Goal: Task Accomplishment & Management: Manage account settings

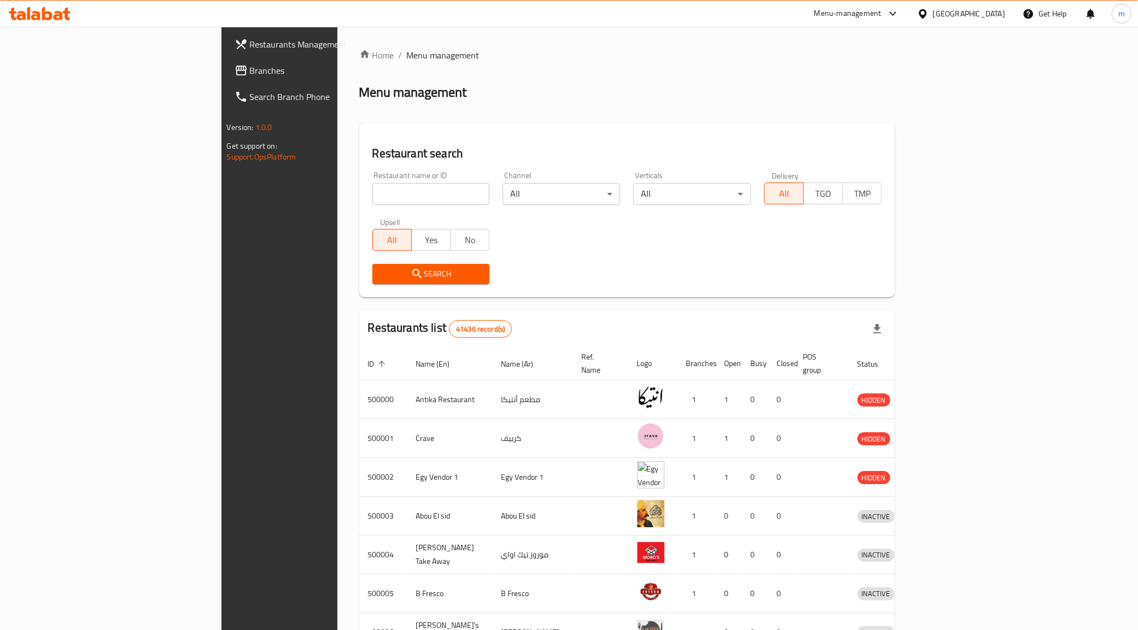
click at [926, 15] on icon at bounding box center [922, 13] width 8 height 9
click at [880, 279] on div "[GEOGRAPHIC_DATA]" at bounding box center [886, 286] width 90 height 25
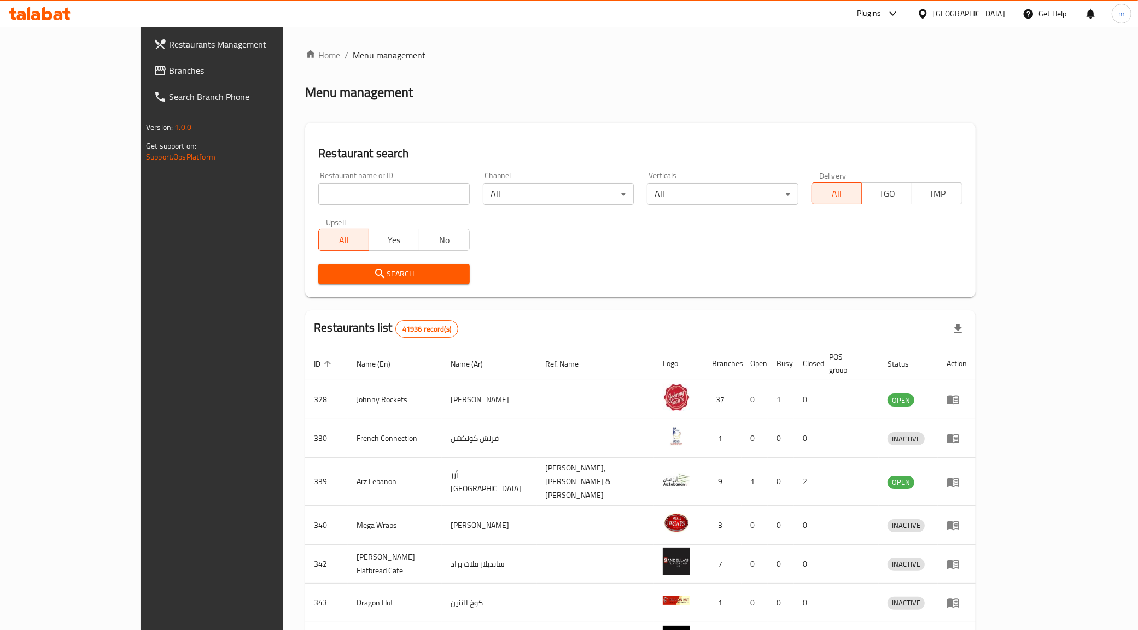
click at [169, 65] on span "Branches" at bounding box center [245, 70] width 153 height 13
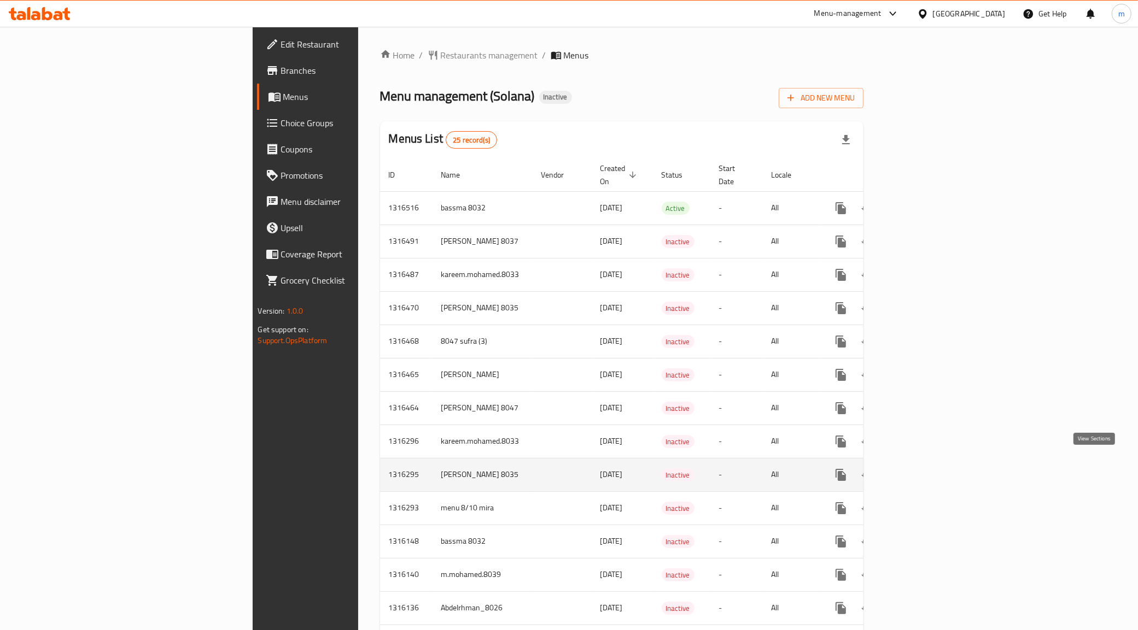
click at [926, 470] on icon "enhanced table" at bounding box center [919, 475] width 13 height 13
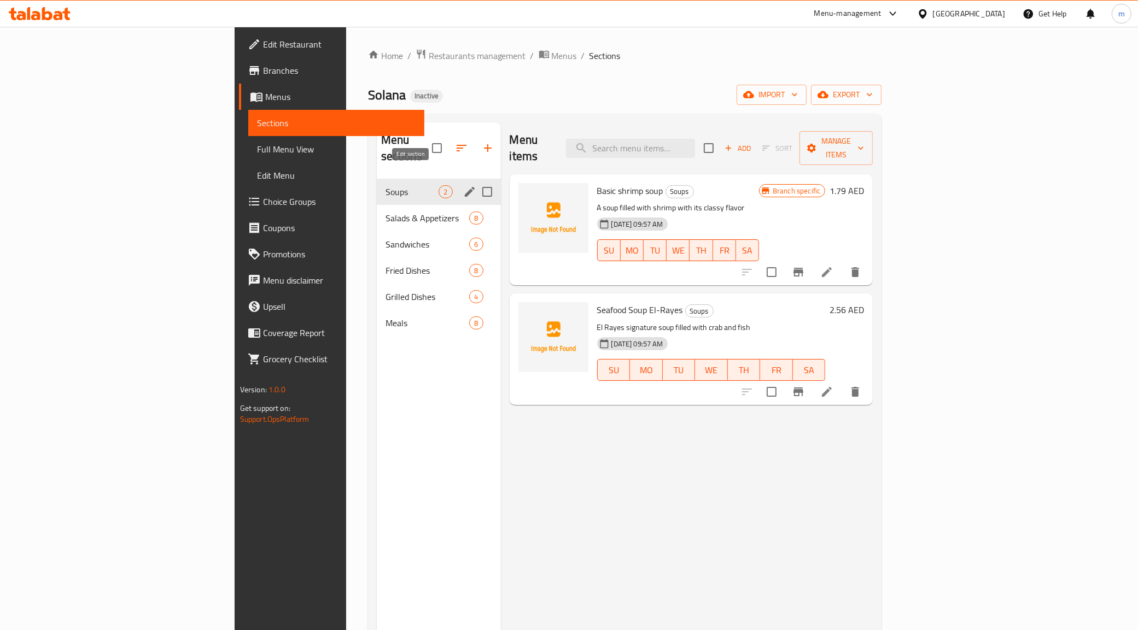
click at [463, 185] on icon "edit" at bounding box center [469, 191] width 13 height 13
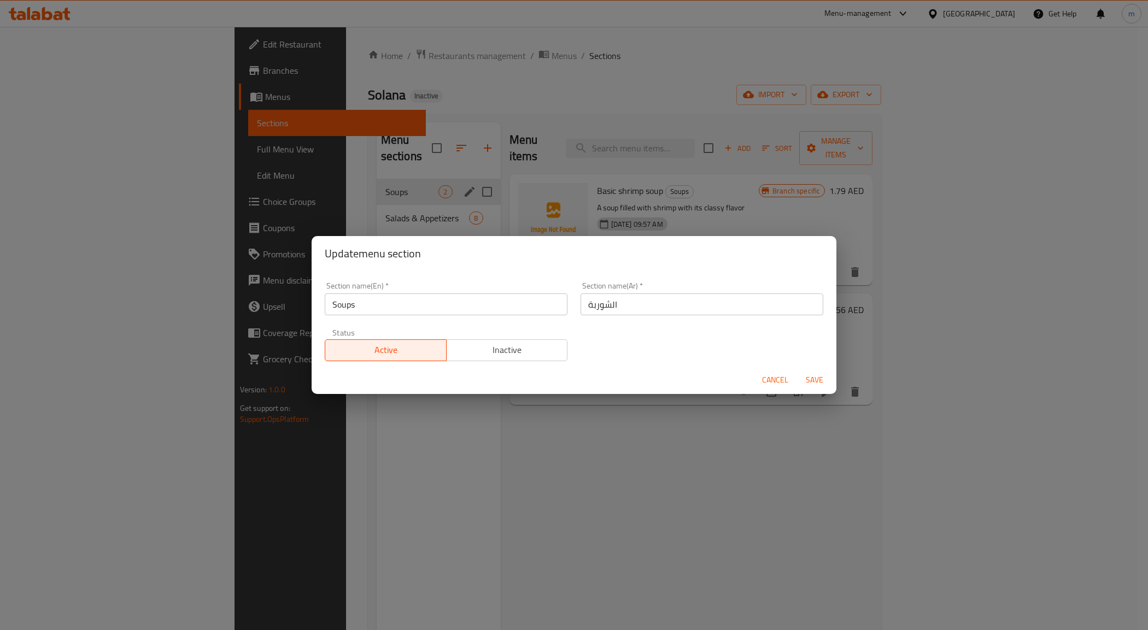
click at [772, 373] on span "Cancel" at bounding box center [775, 380] width 26 height 14
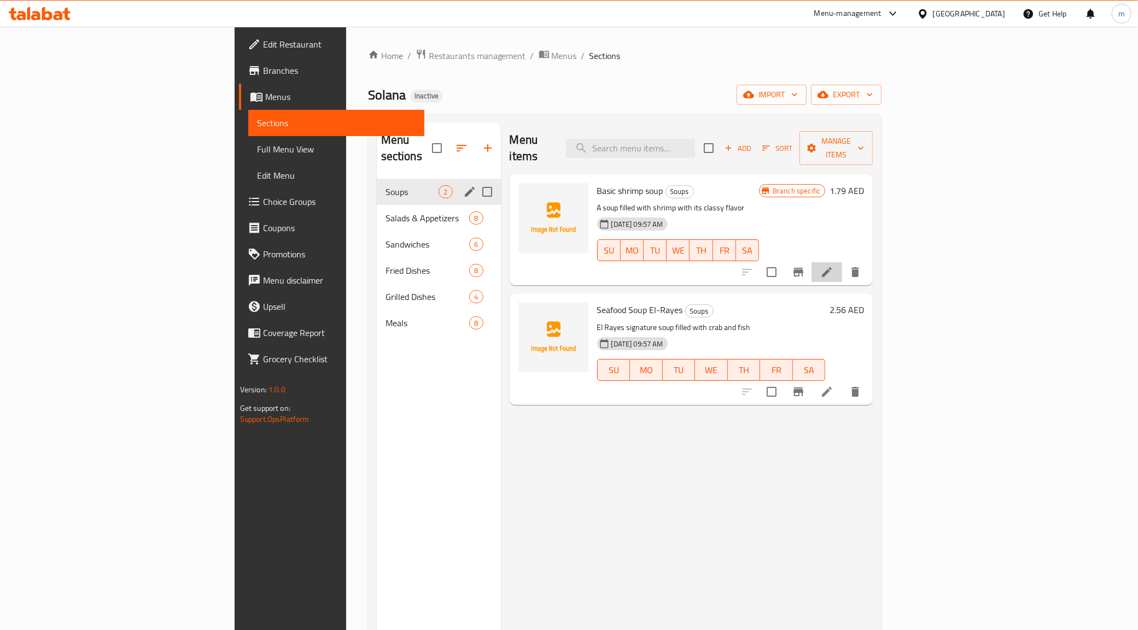
click at [842, 262] on li at bounding box center [826, 272] width 31 height 20
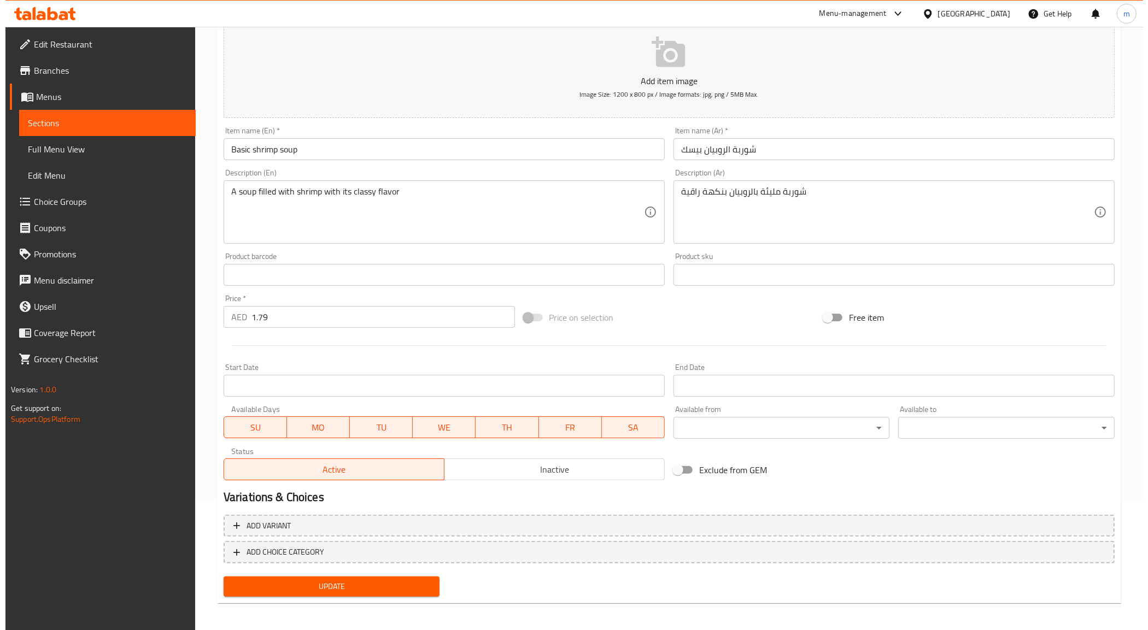
scroll to position [131, 0]
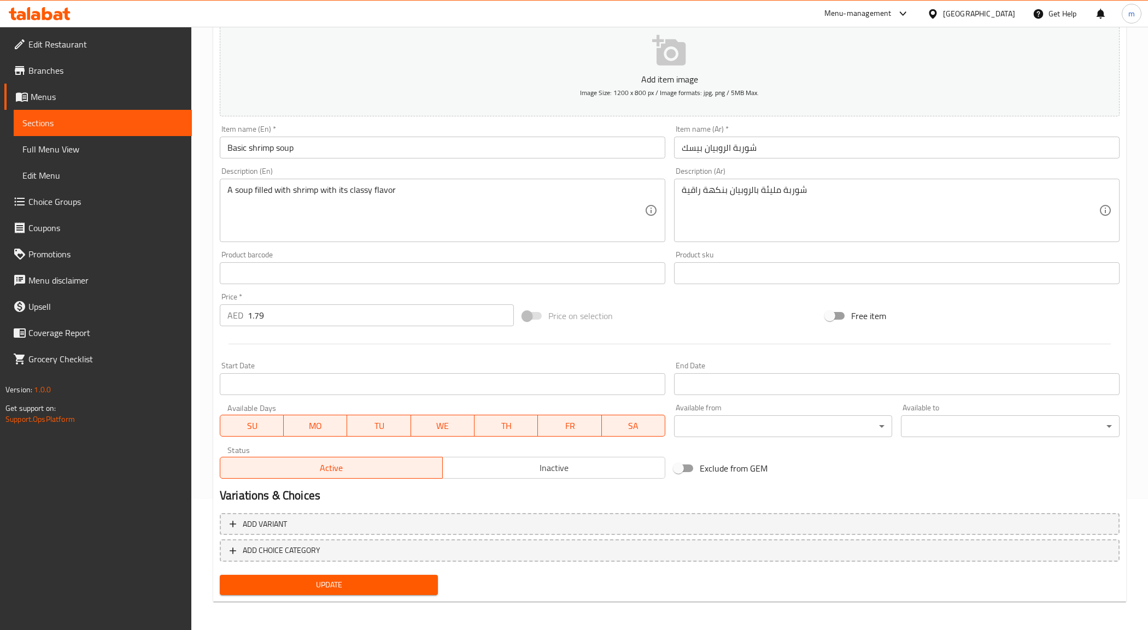
click at [846, 429] on body "​ Menu-management United Arab Emirates Get Help m Edit Restaurant Branches Menu…" at bounding box center [574, 198] width 1148 height 604
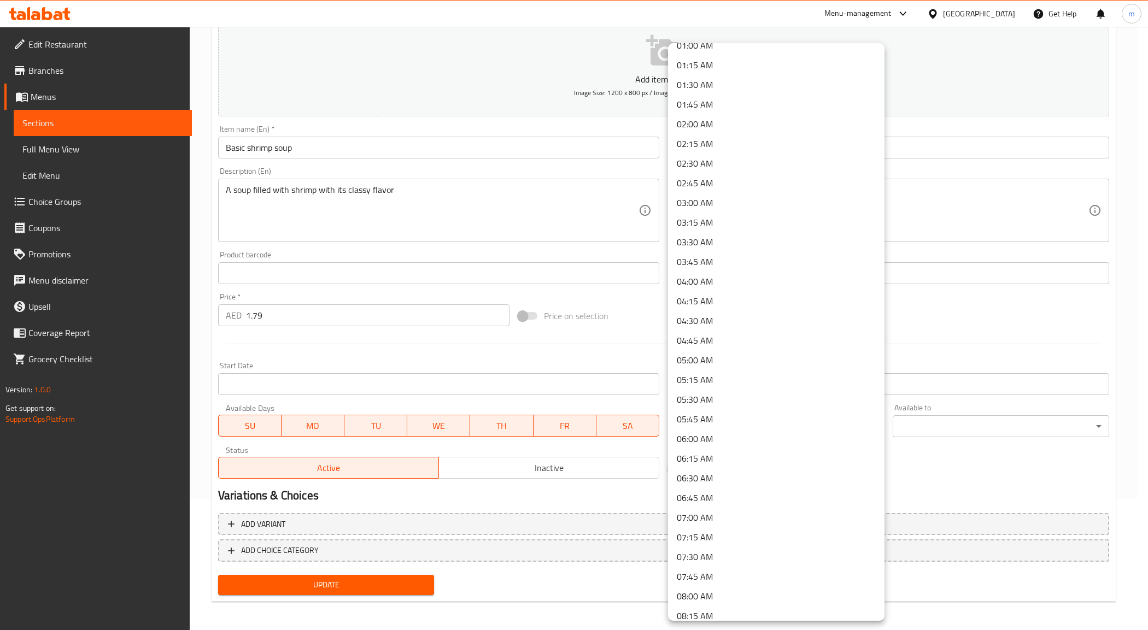
scroll to position [342, 0]
click at [714, 414] on li "09:00 AM" at bounding box center [776, 424] width 216 height 20
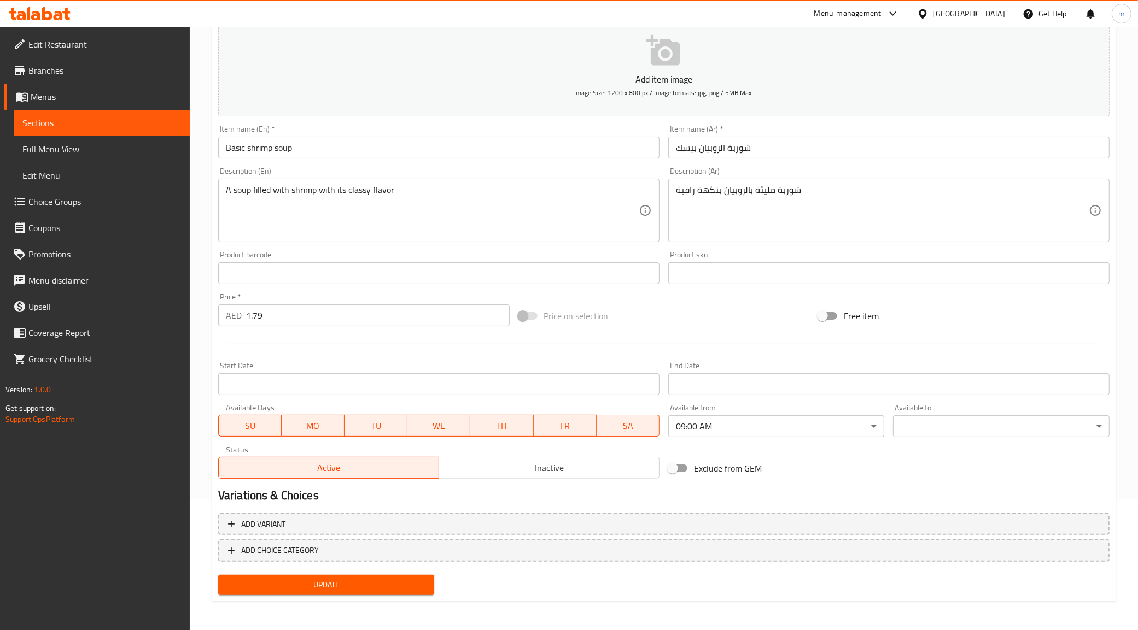
click at [963, 419] on body "​ Menu-management United Arab Emirates Get Help m Edit Restaurant Branches Menu…" at bounding box center [569, 198] width 1138 height 604
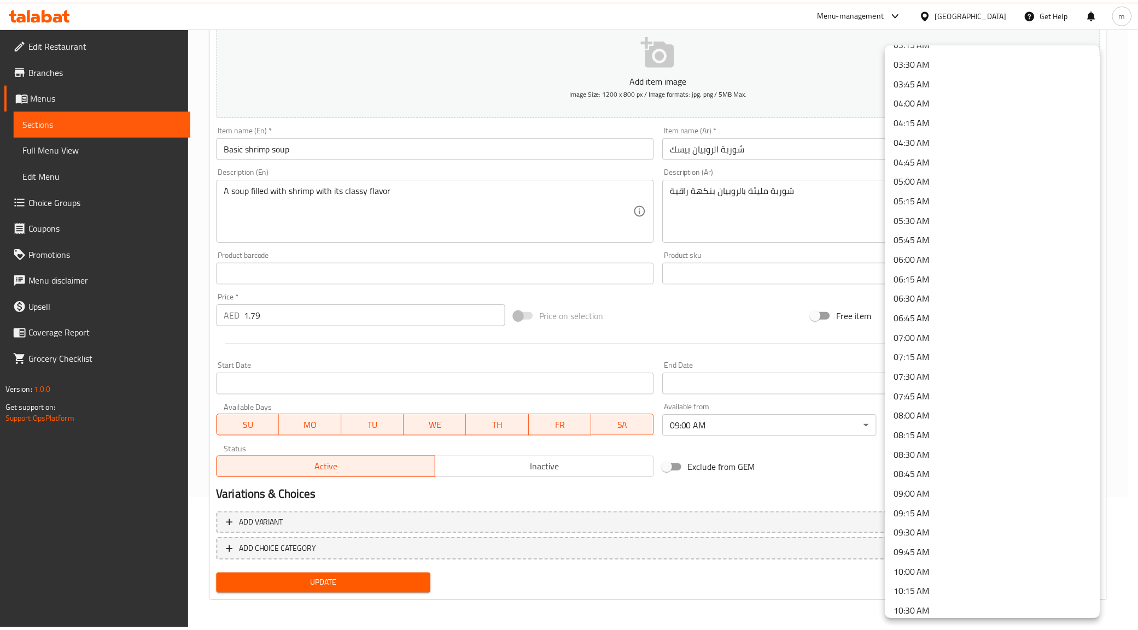
scroll to position [547, 0]
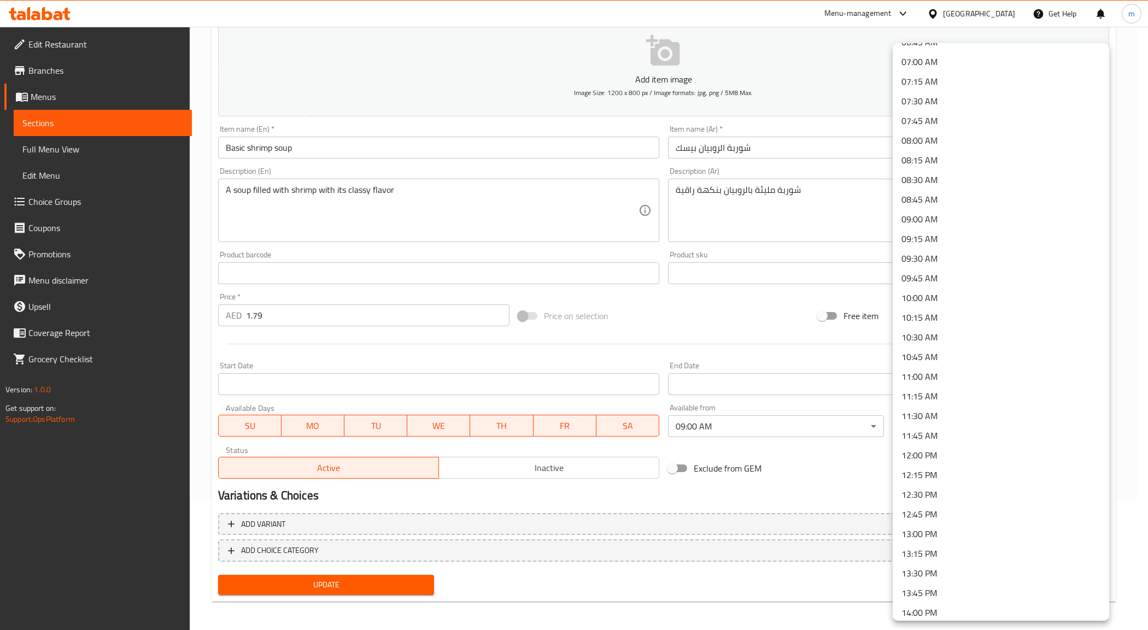
click at [929, 370] on li "11:00 AM" at bounding box center [1001, 377] width 216 height 20
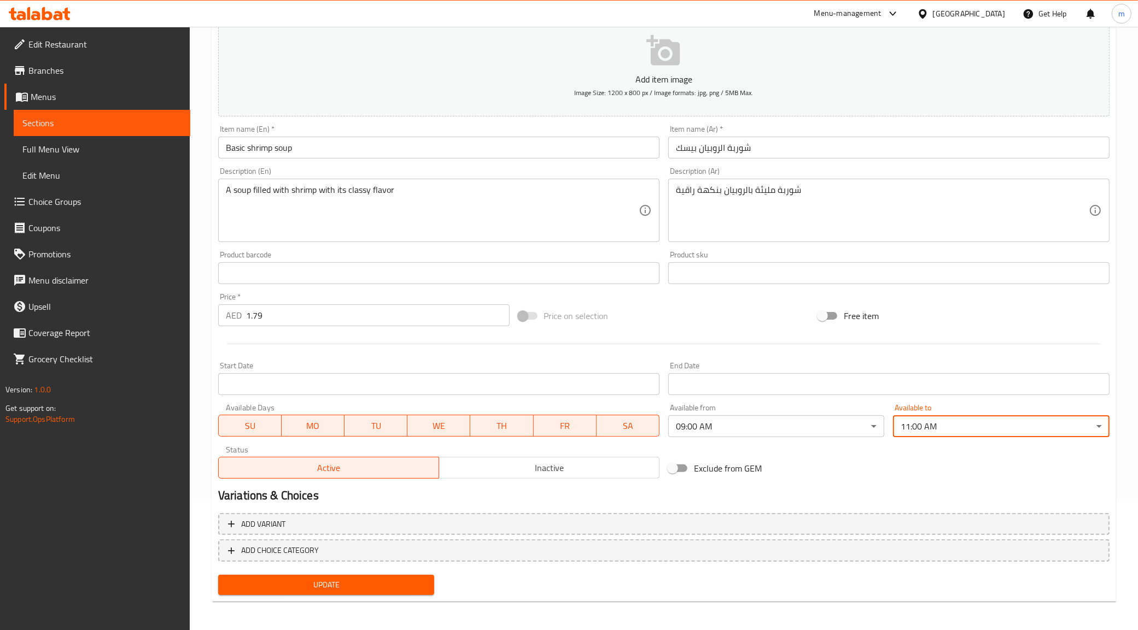
click at [332, 578] on span "Update" at bounding box center [326, 585] width 199 height 14
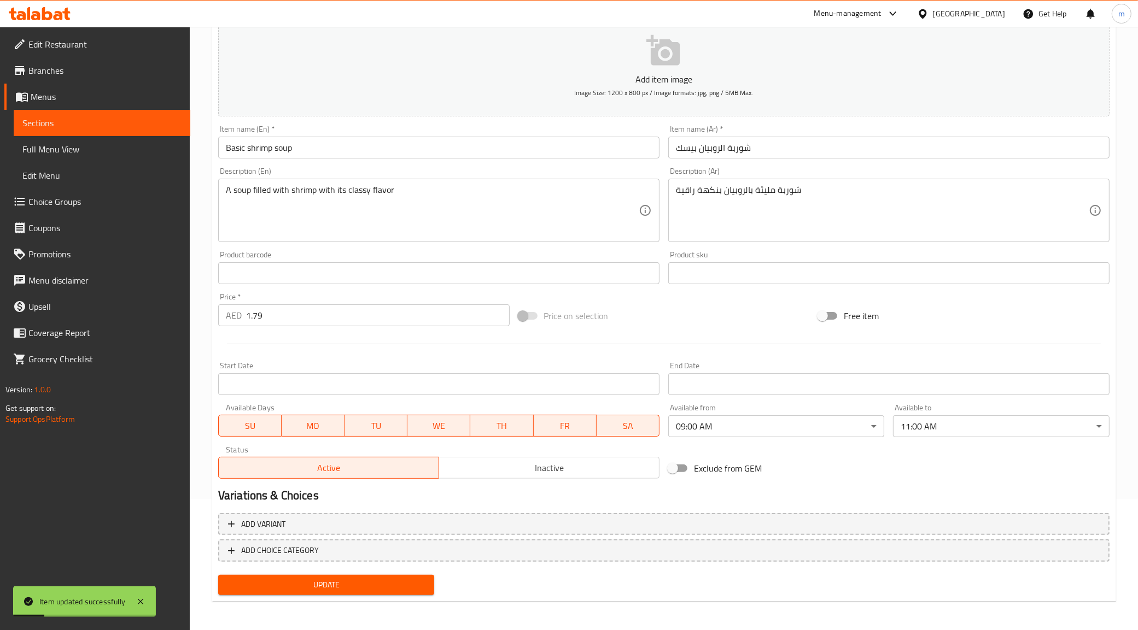
click at [81, 130] on link "Sections" at bounding box center [102, 123] width 177 height 26
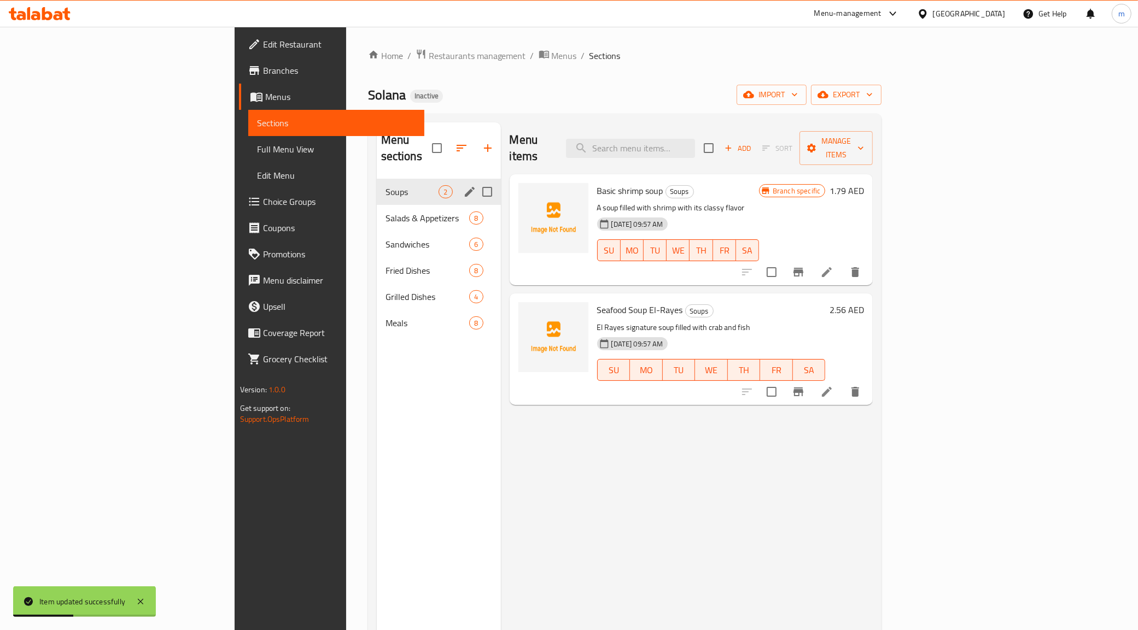
click at [463, 185] on icon "edit" at bounding box center [469, 191] width 13 height 13
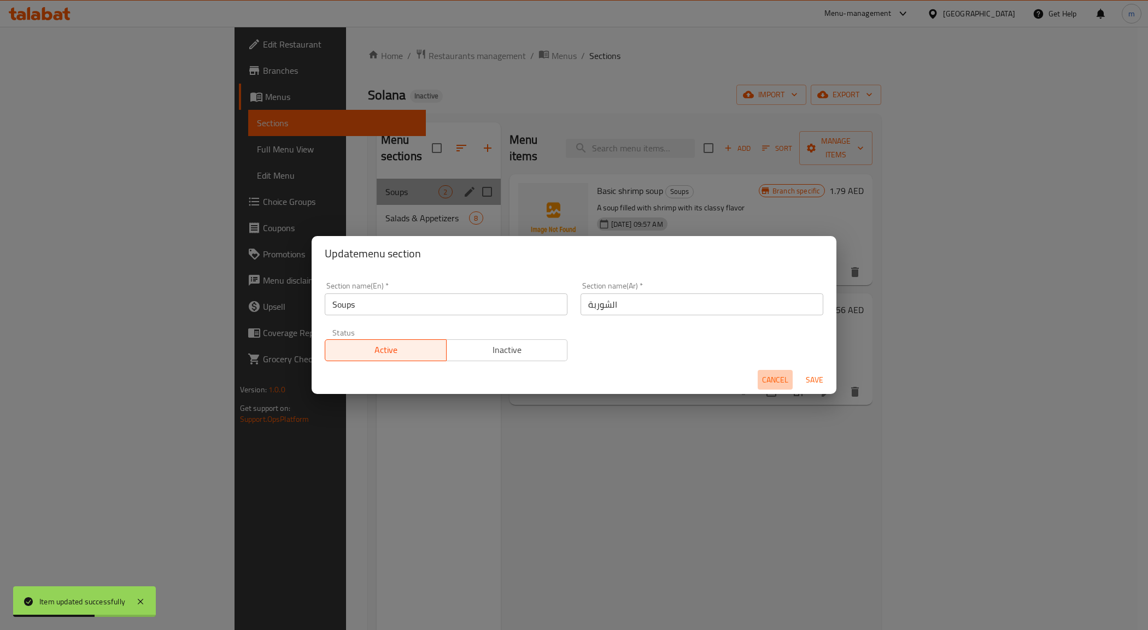
click at [765, 378] on span "Cancel" at bounding box center [775, 380] width 26 height 14
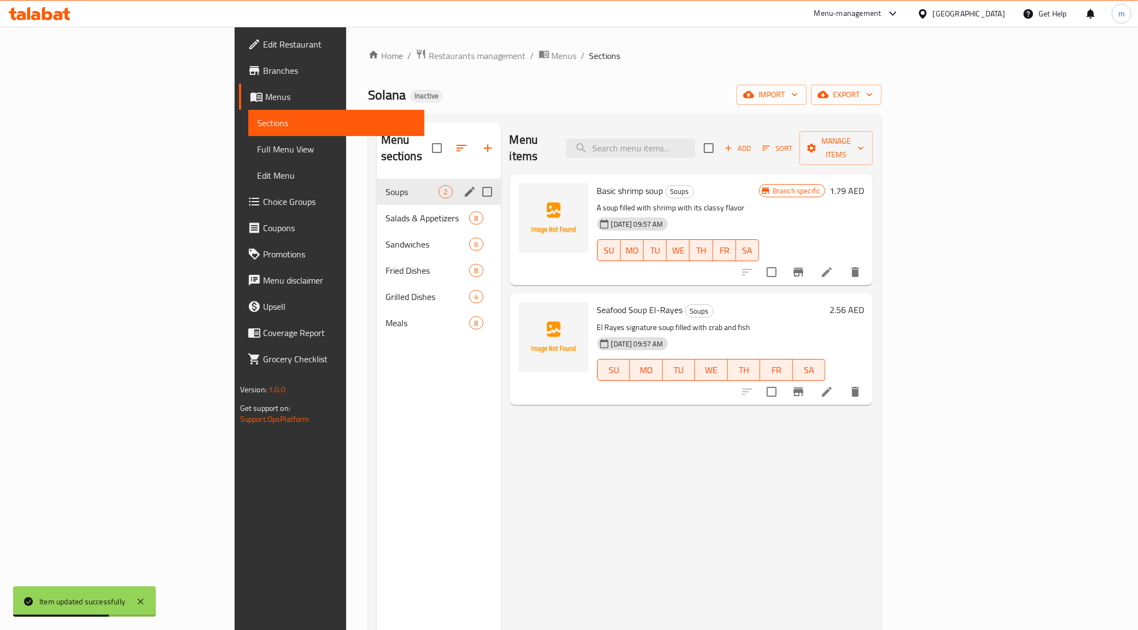
click at [476, 180] on input "Menu sections" at bounding box center [487, 191] width 23 height 23
click at [438, 135] on button "button" at bounding box center [451, 148] width 26 height 26
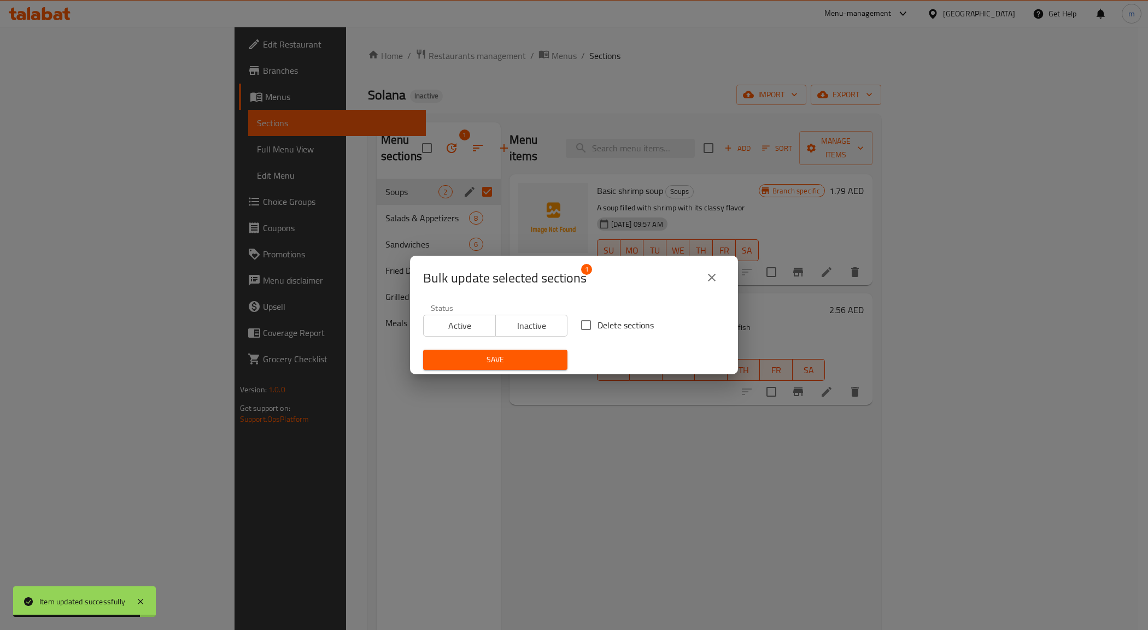
click at [715, 267] on button "close" at bounding box center [712, 278] width 26 height 26
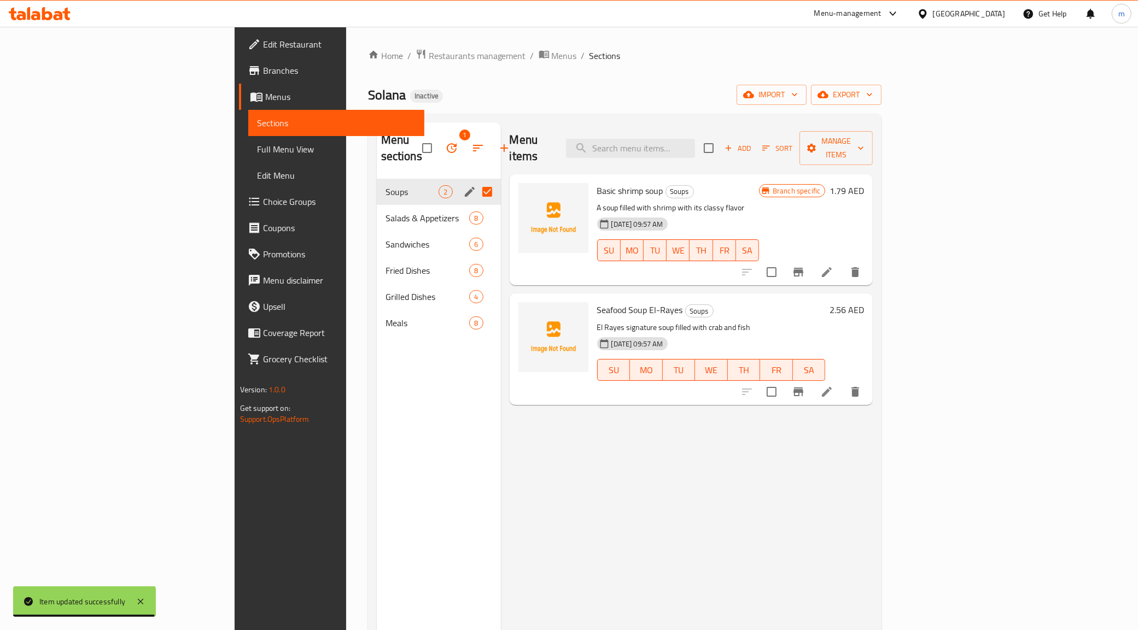
click at [476, 180] on input "Menu sections" at bounding box center [487, 191] width 23 height 23
checkbox input "false"
click at [385, 185] on span "Soups" at bounding box center [412, 191] width 54 height 13
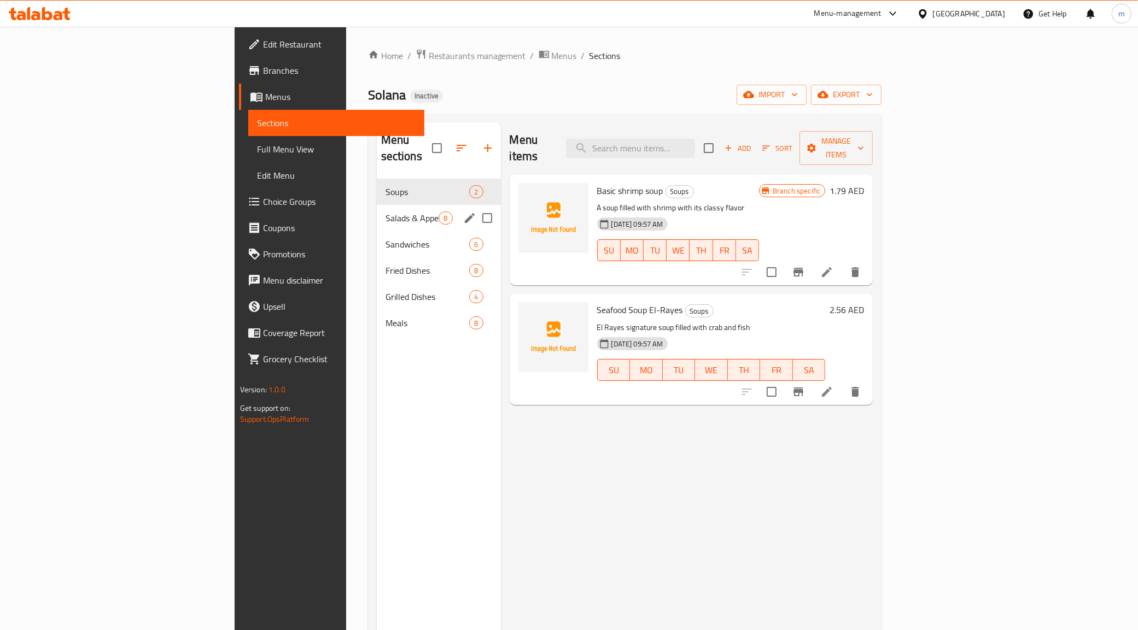
click at [377, 205] on div "Salads & Appetizers 8" at bounding box center [439, 218] width 124 height 26
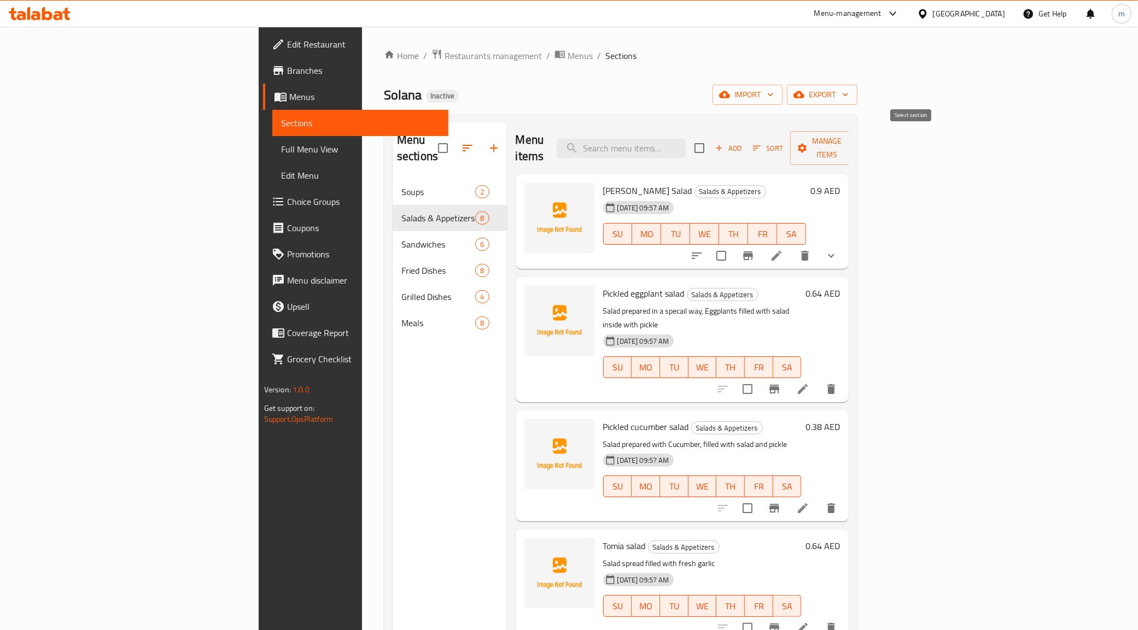
click at [711, 148] on input "checkbox" at bounding box center [699, 148] width 23 height 23
checkbox input "true"
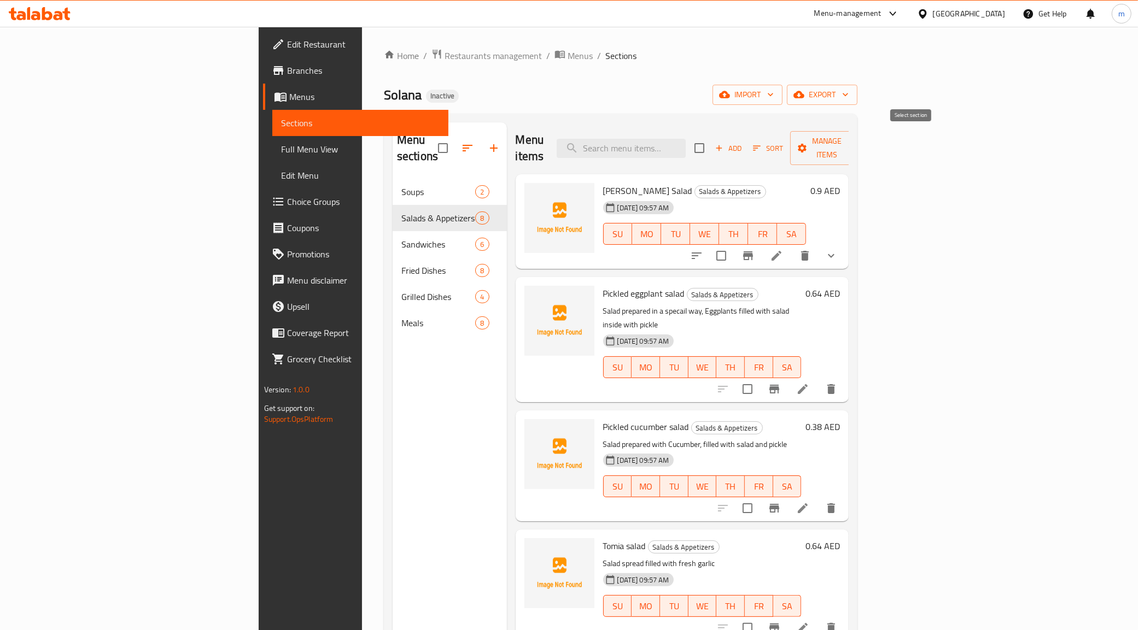
checkbox input "true"
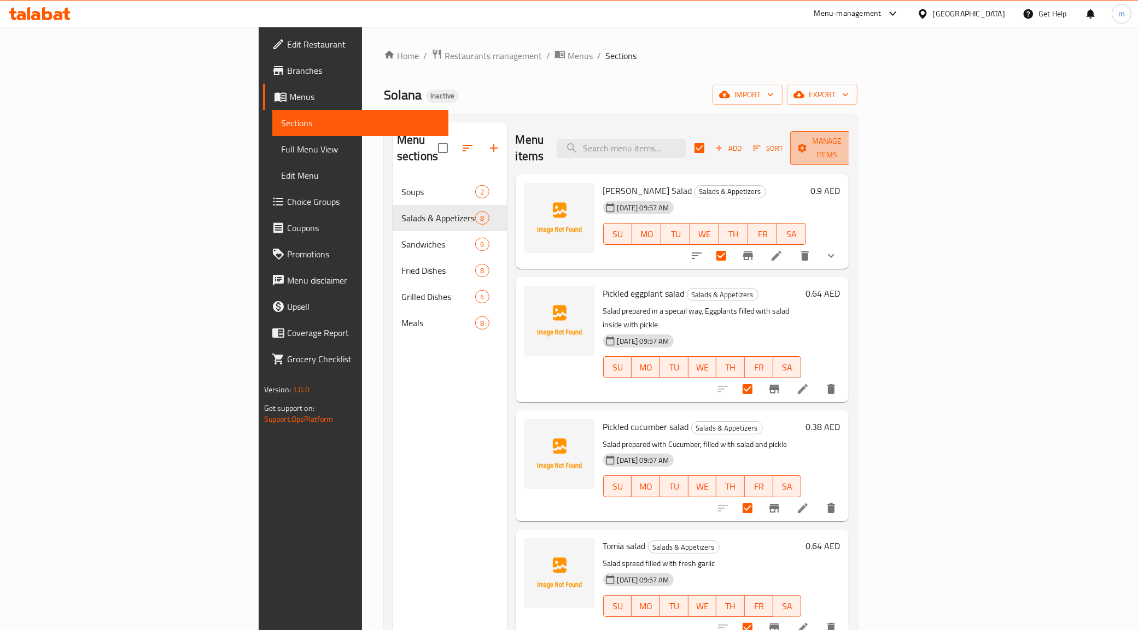
click at [854, 143] on span "Manage items" at bounding box center [827, 147] width 56 height 27
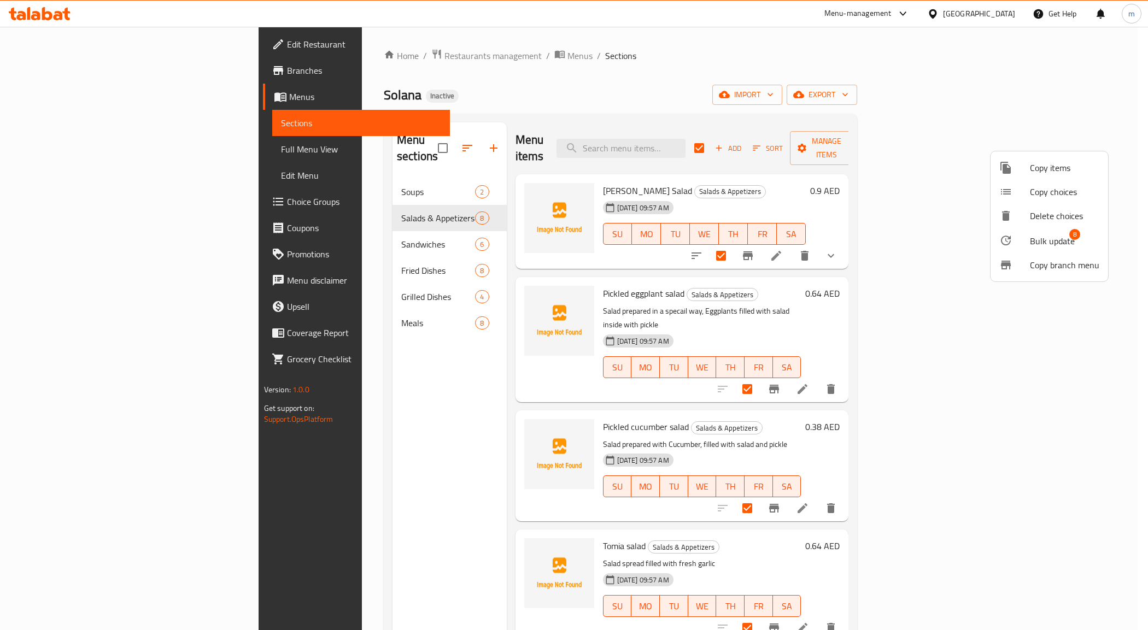
click at [1034, 242] on span "Bulk update" at bounding box center [1052, 241] width 45 height 13
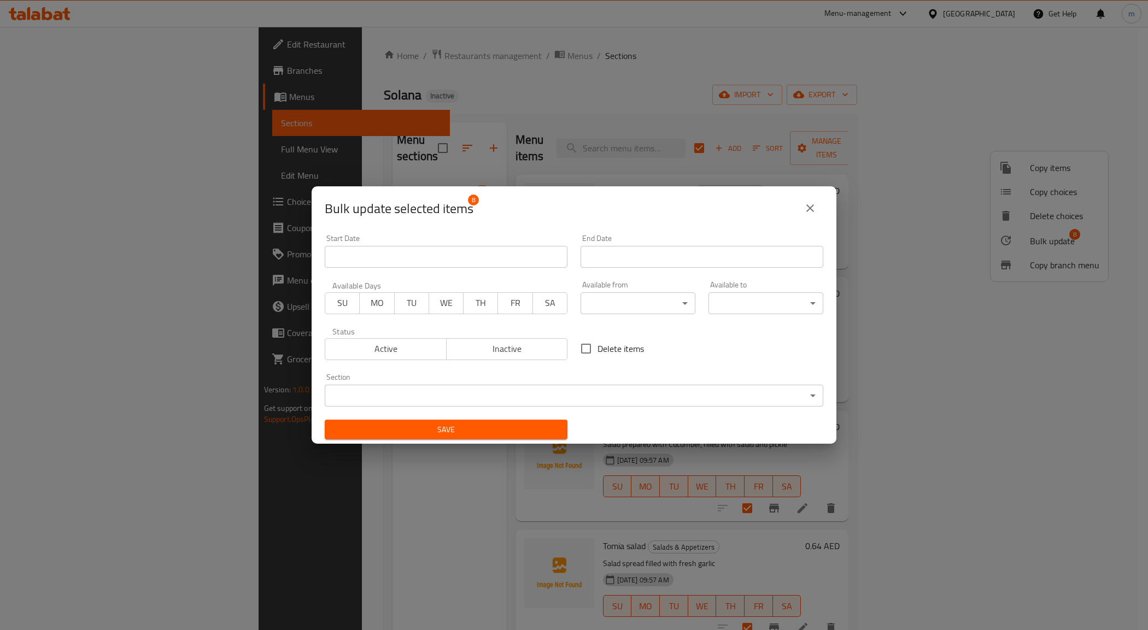
click at [605, 307] on body "​ Menu-management United Arab Emirates Get Help m Edit Restaurant Branches Menu…" at bounding box center [574, 329] width 1148 height 604
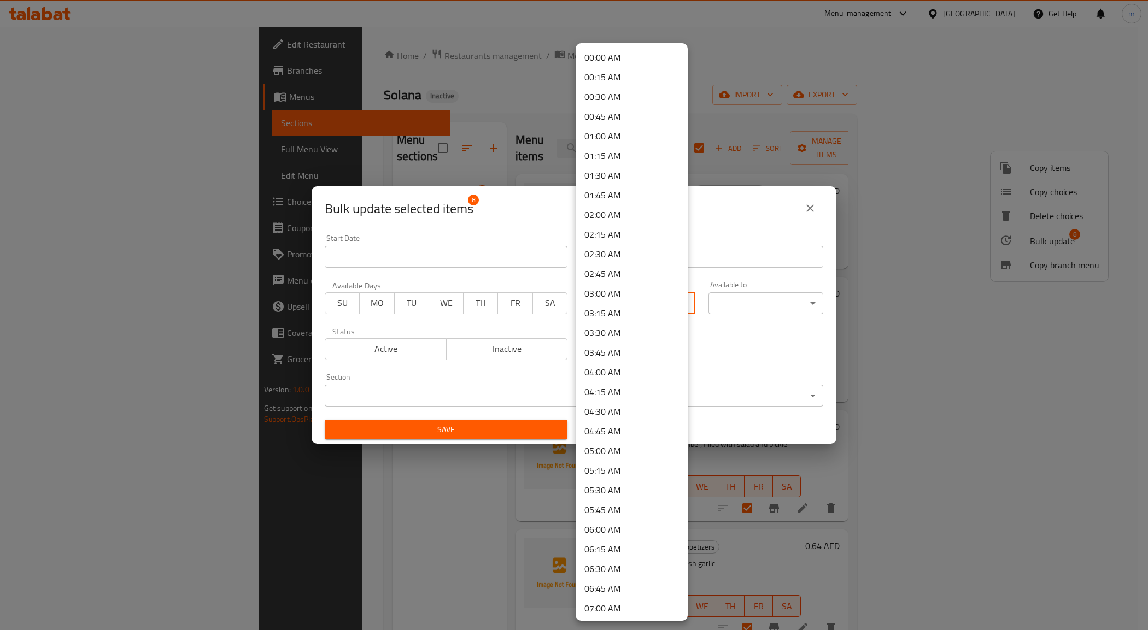
click at [750, 257] on div at bounding box center [574, 315] width 1148 height 630
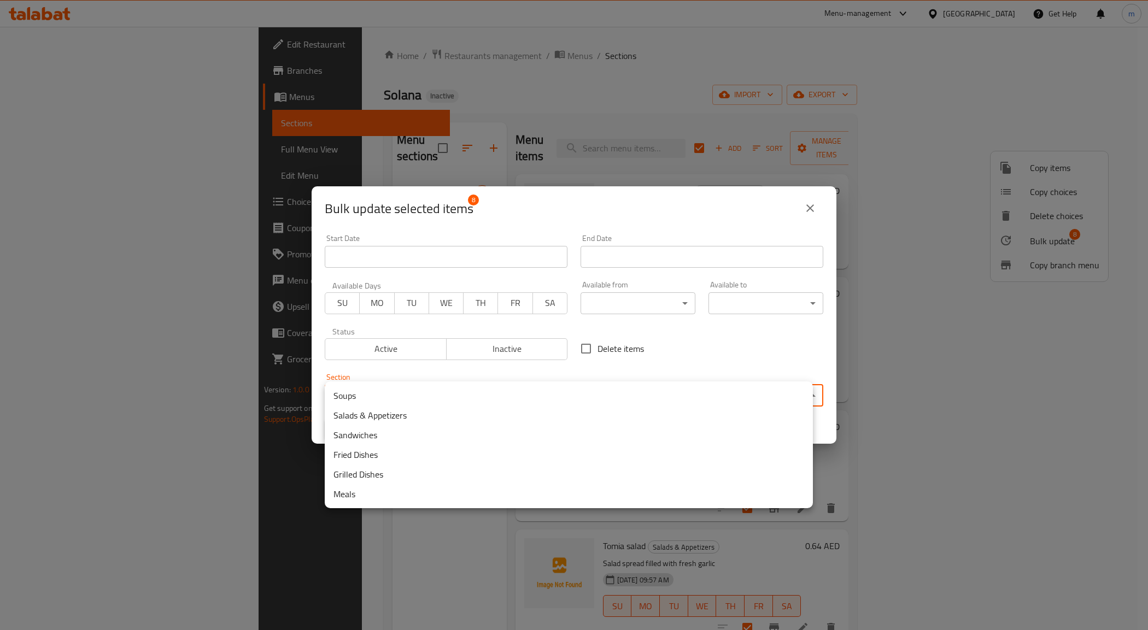
click at [586, 389] on body "​ Menu-management United Arab Emirates Get Help m Edit Restaurant Branches Menu…" at bounding box center [574, 329] width 1148 height 604
click at [769, 201] on div at bounding box center [574, 315] width 1148 height 630
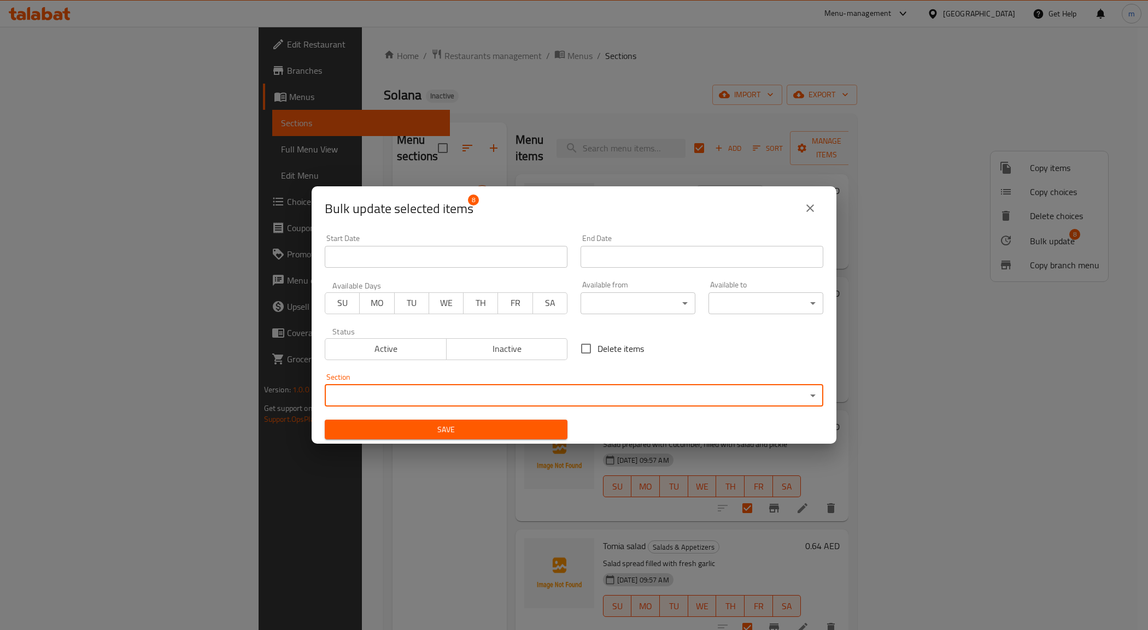
click at [807, 206] on icon "close" at bounding box center [810, 208] width 8 height 8
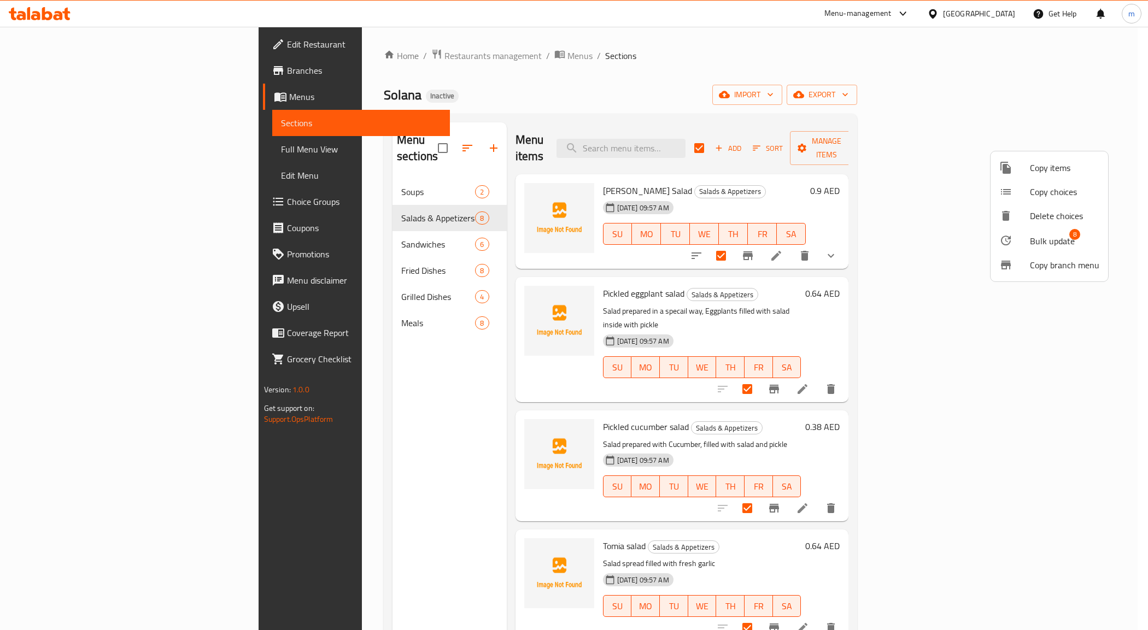
click at [1047, 250] on li "Bulk update 8" at bounding box center [1050, 240] width 118 height 25
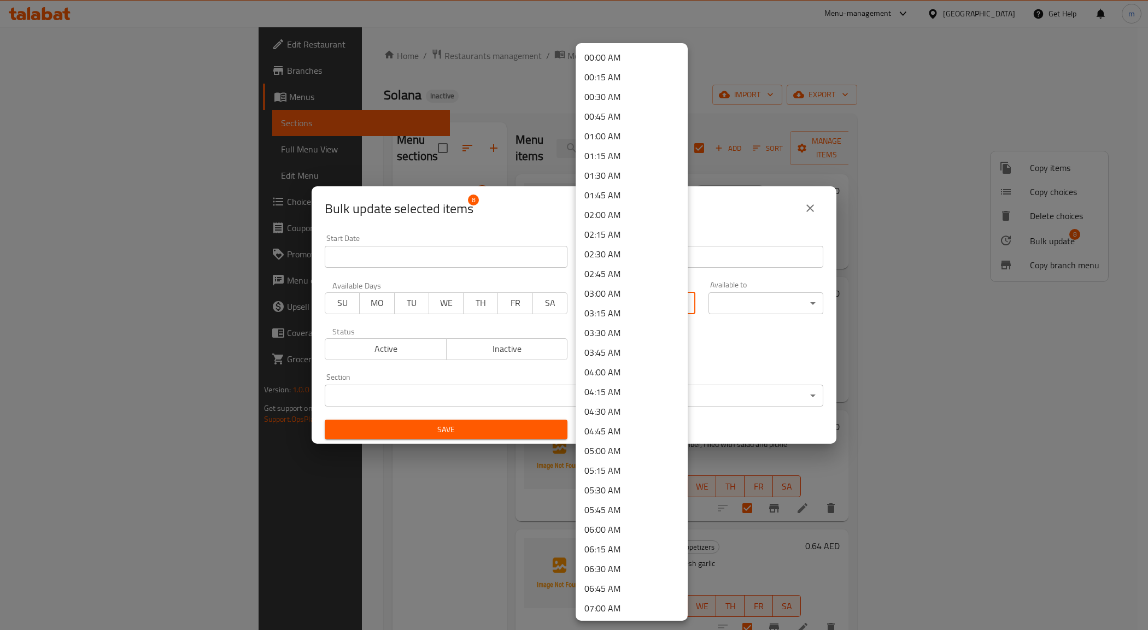
click at [624, 311] on body "​ Menu-management United Arab Emirates Get Help m Edit Restaurant Branches Menu…" at bounding box center [574, 329] width 1148 height 604
click at [622, 291] on li "03:00 AM" at bounding box center [632, 294] width 112 height 20
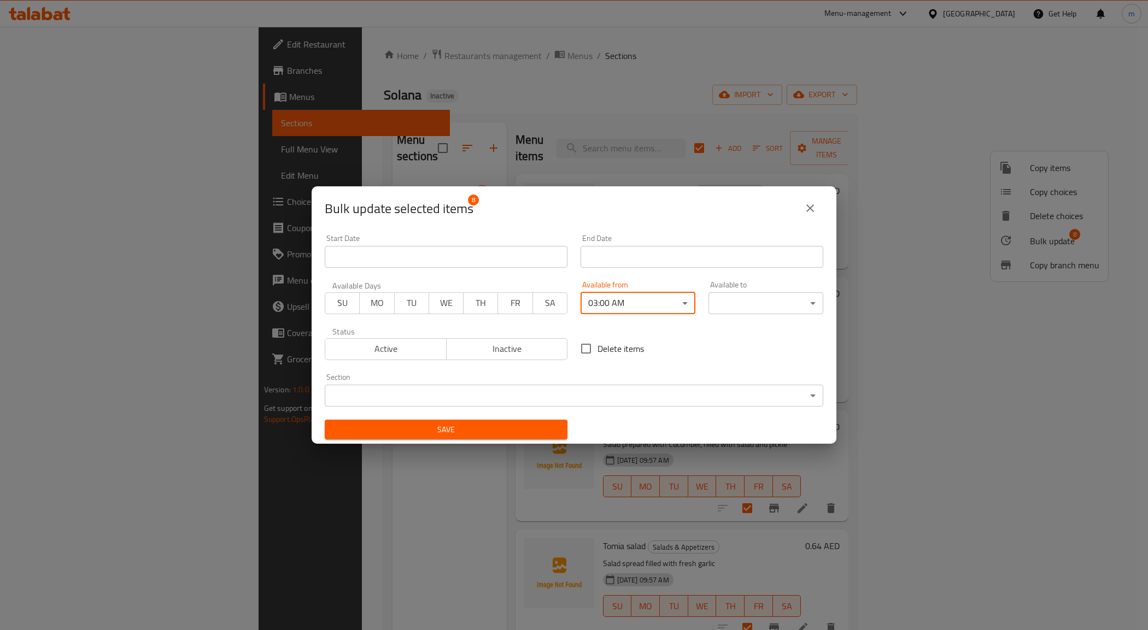
click at [747, 302] on body "​ Menu-management United Arab Emirates Get Help m Edit Restaurant Branches Menu…" at bounding box center [574, 329] width 1148 height 604
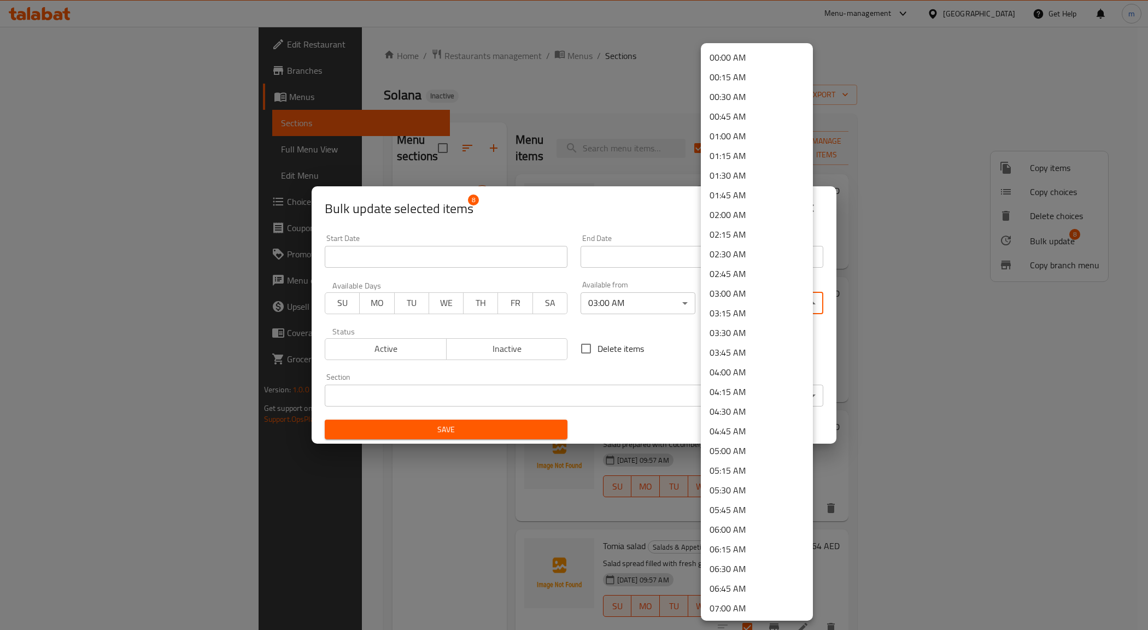
click at [743, 456] on li "05:00 AM" at bounding box center [757, 451] width 112 height 20
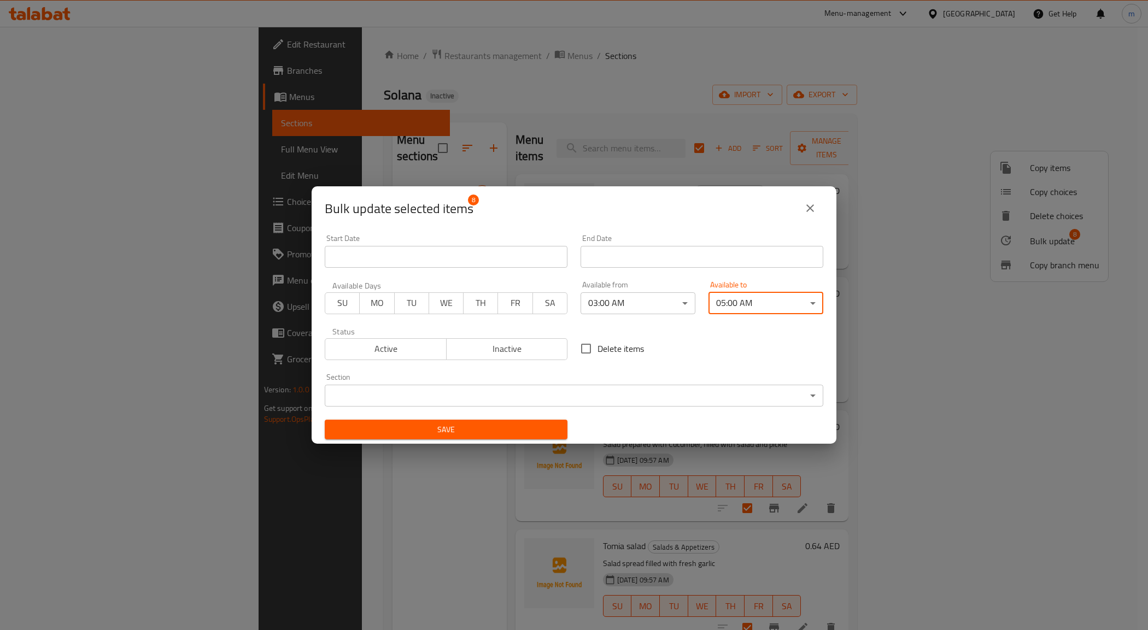
click at [526, 301] on button "FR" at bounding box center [514, 303] width 35 height 22
click at [540, 300] on span "SA" at bounding box center [550, 303] width 26 height 16
click at [473, 306] on span "TH" at bounding box center [481, 303] width 26 height 16
drag, startPoint x: 432, startPoint y: 310, endPoint x: 400, endPoint y: 312, distance: 32.3
click at [434, 310] on span "WE" at bounding box center [447, 303] width 26 height 16
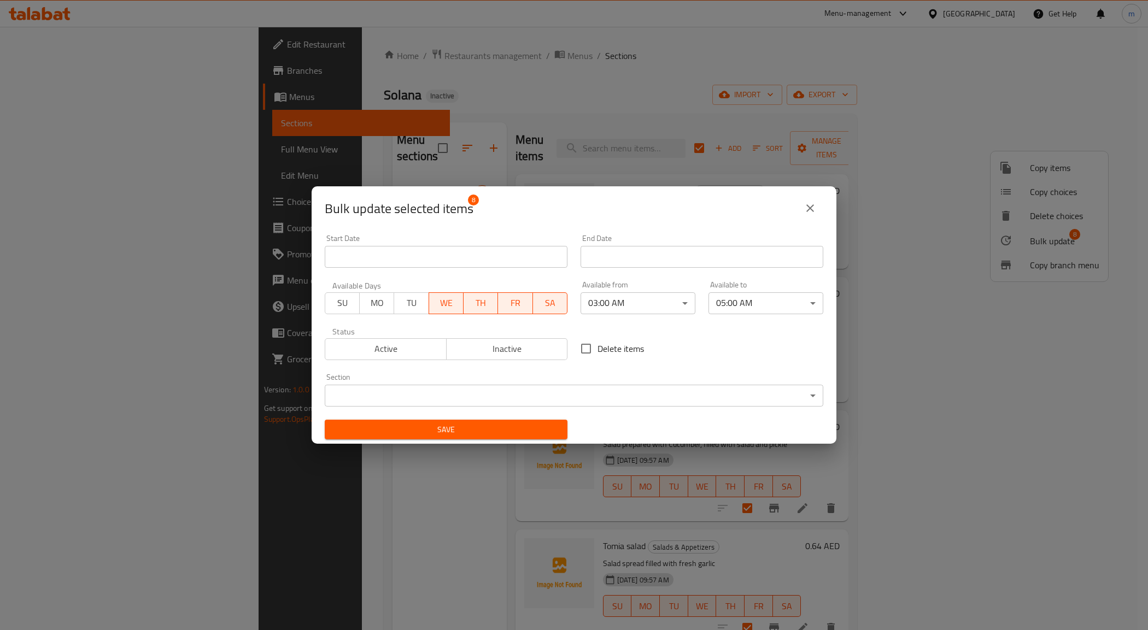
click at [394, 312] on button "TU" at bounding box center [411, 303] width 35 height 22
click at [368, 312] on button "MO" at bounding box center [376, 303] width 35 height 22
click at [440, 432] on span "Save" at bounding box center [445, 430] width 225 height 14
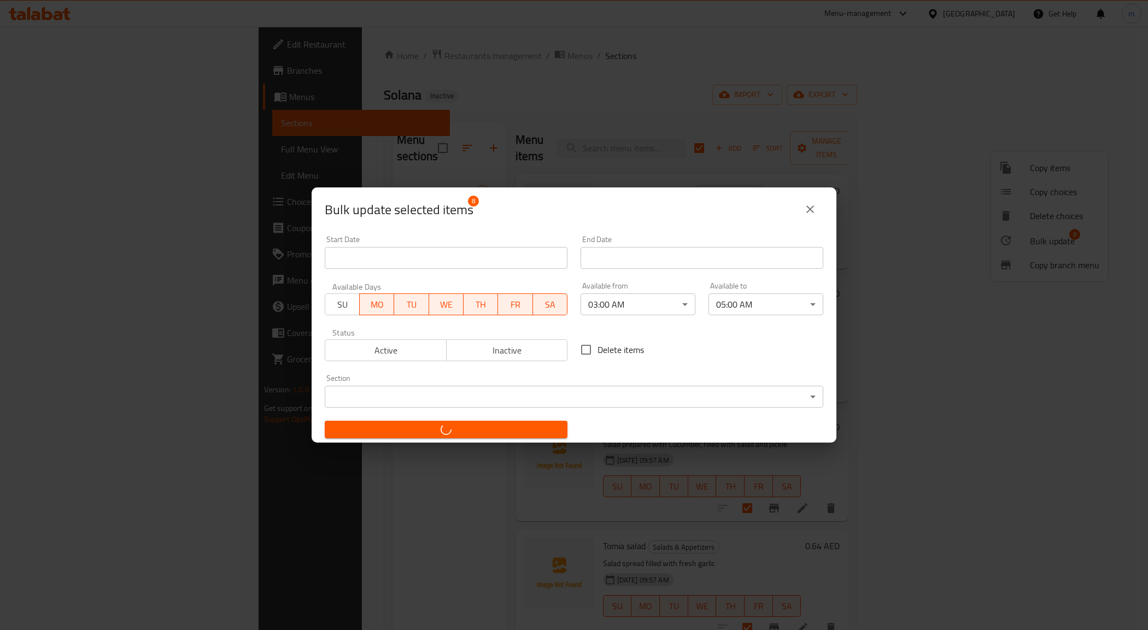
checkbox input "false"
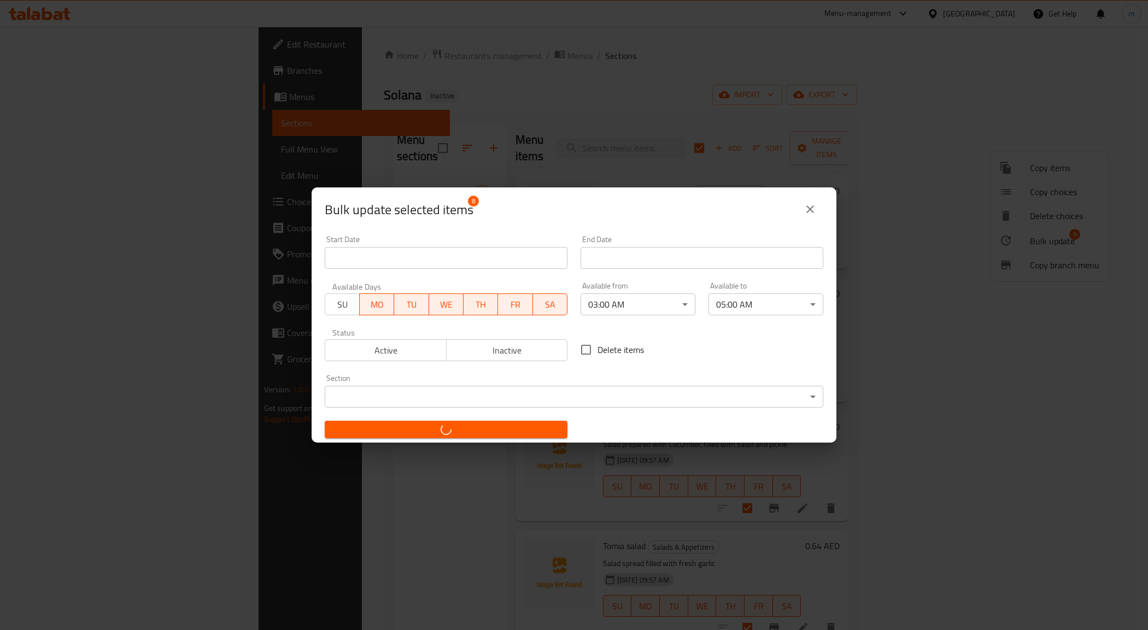
checkbox input "false"
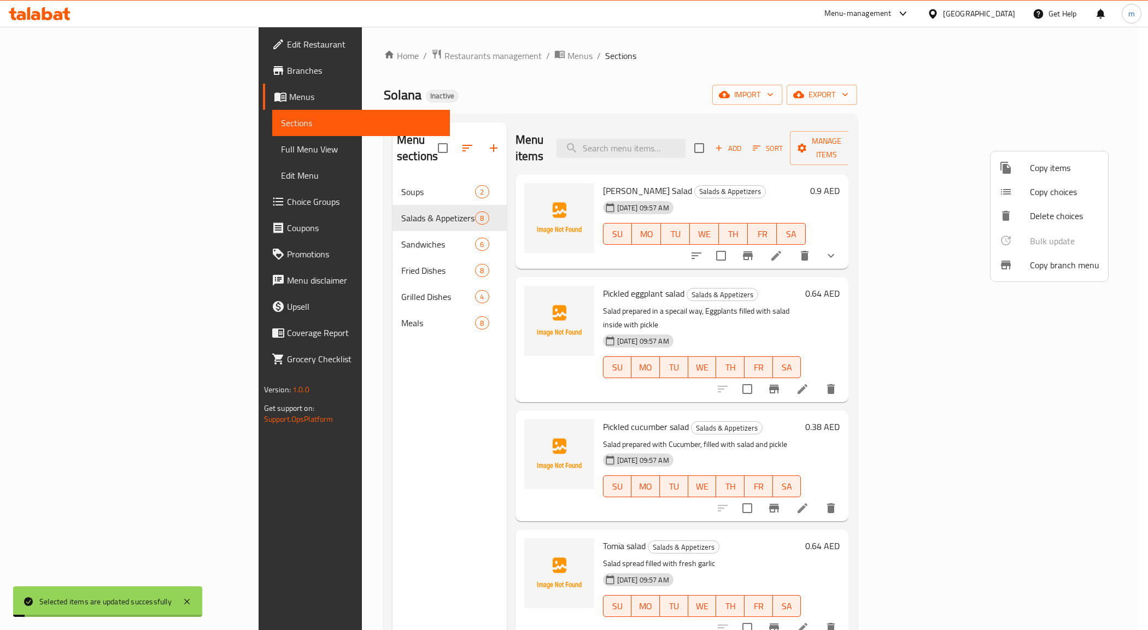
click at [935, 298] on div at bounding box center [574, 315] width 1148 height 630
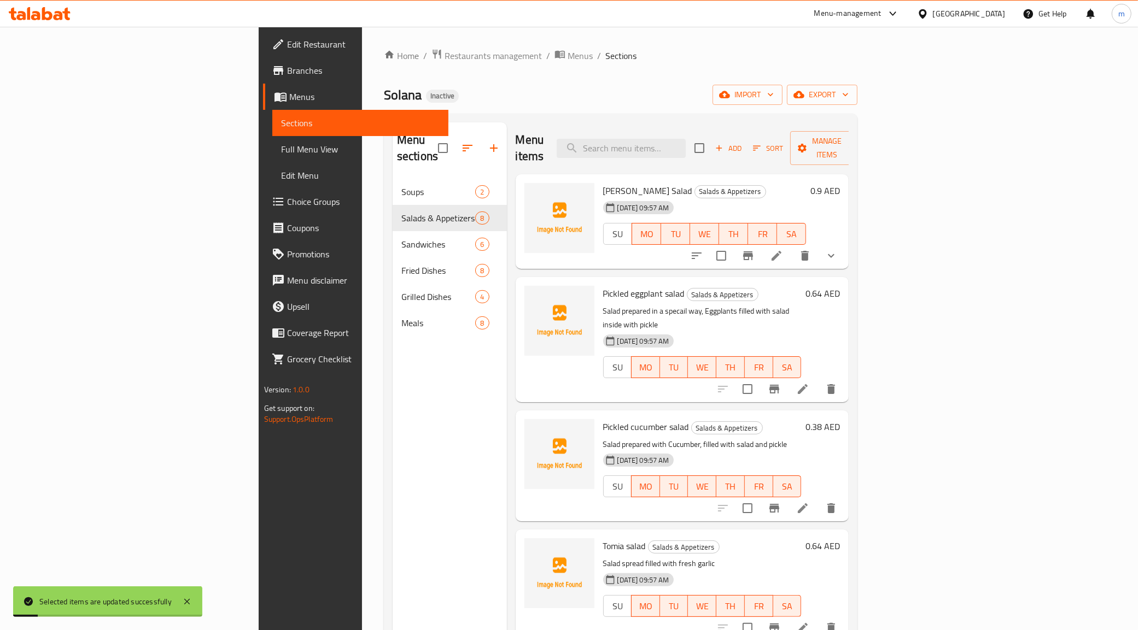
click at [783, 249] on icon at bounding box center [776, 255] width 13 height 13
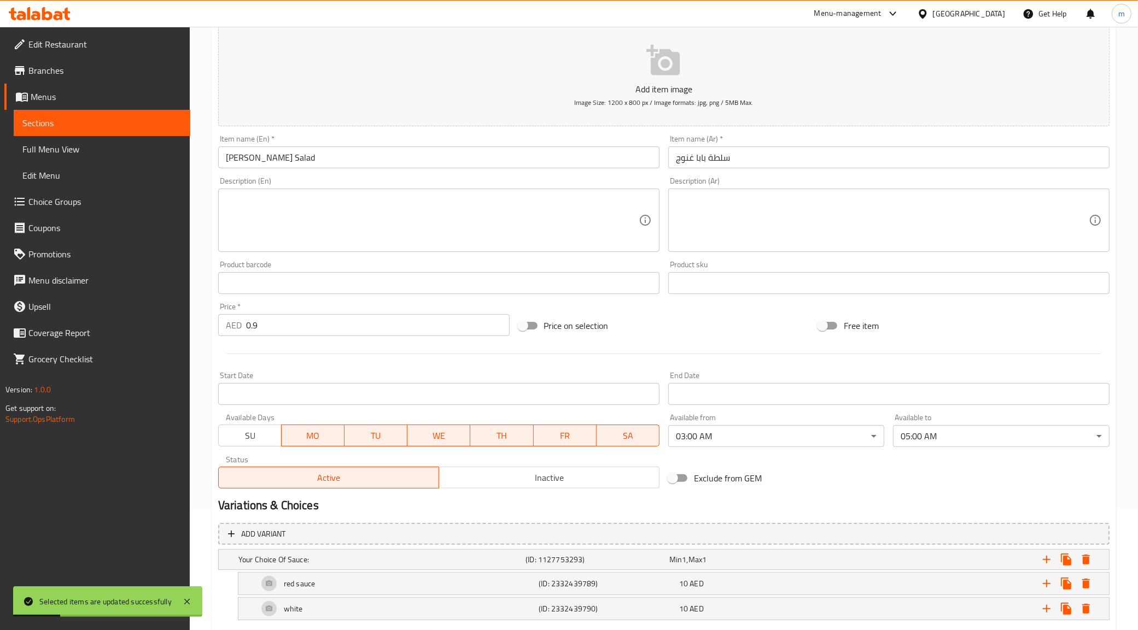
scroll to position [179, 0]
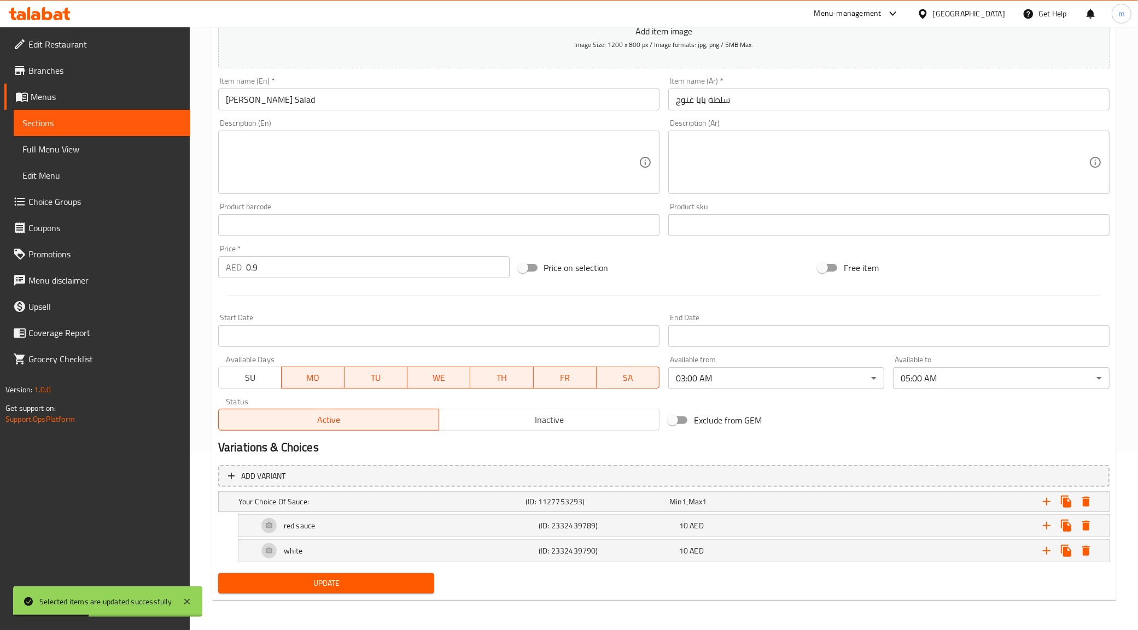
click at [60, 123] on span "Sections" at bounding box center [101, 122] width 159 height 13
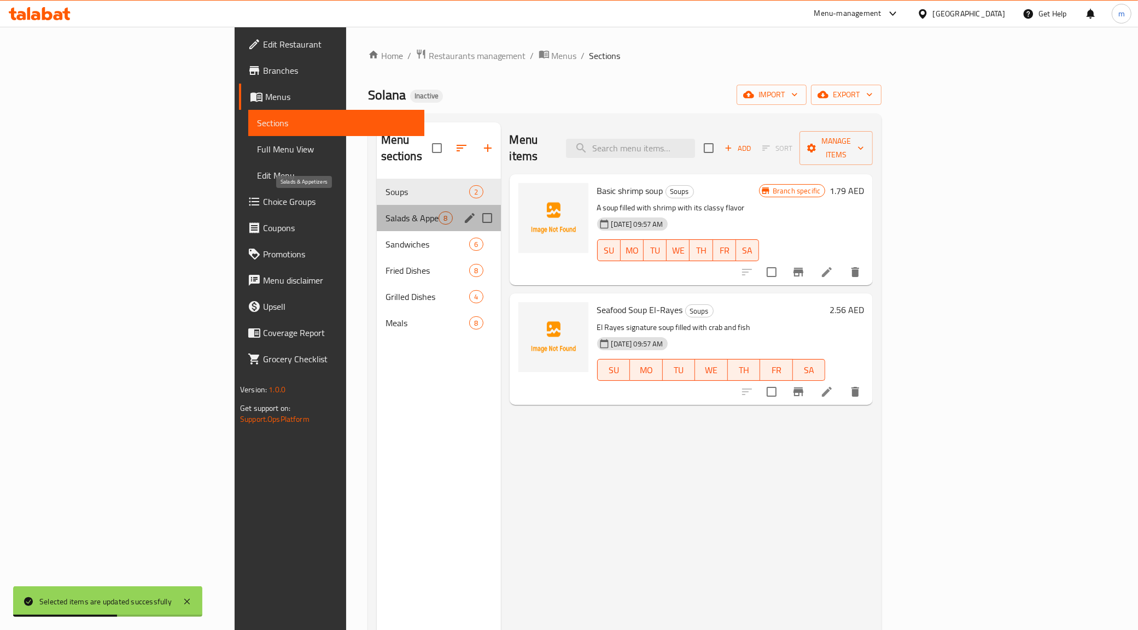
click at [385, 212] on span "Salads & Appetizers" at bounding box center [412, 218] width 54 height 13
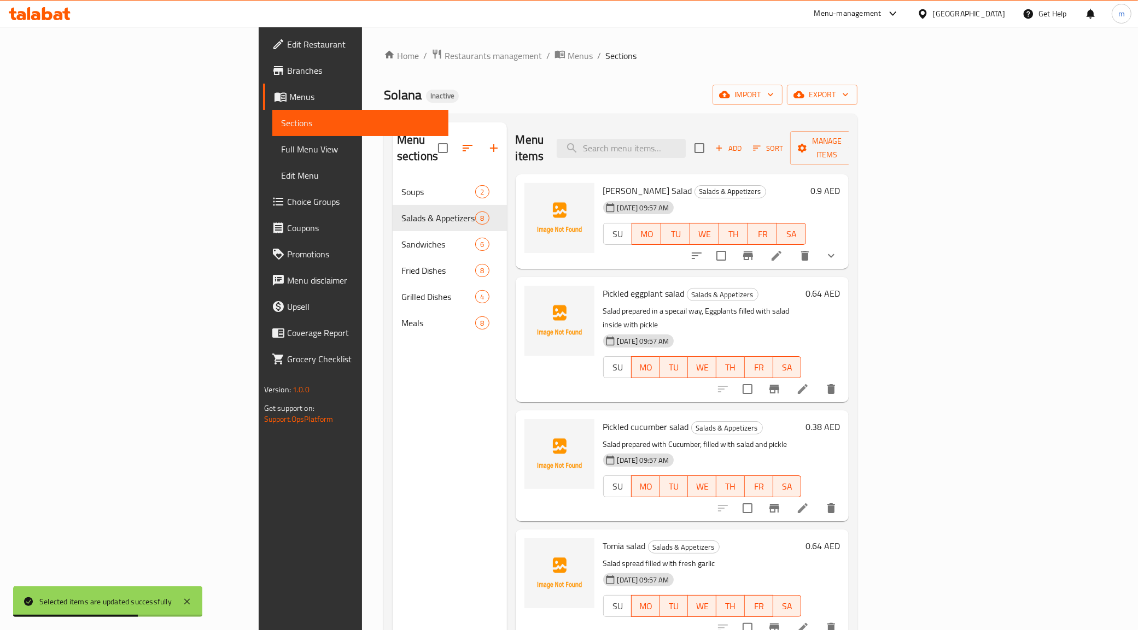
click at [818, 499] on li at bounding box center [802, 509] width 31 height 20
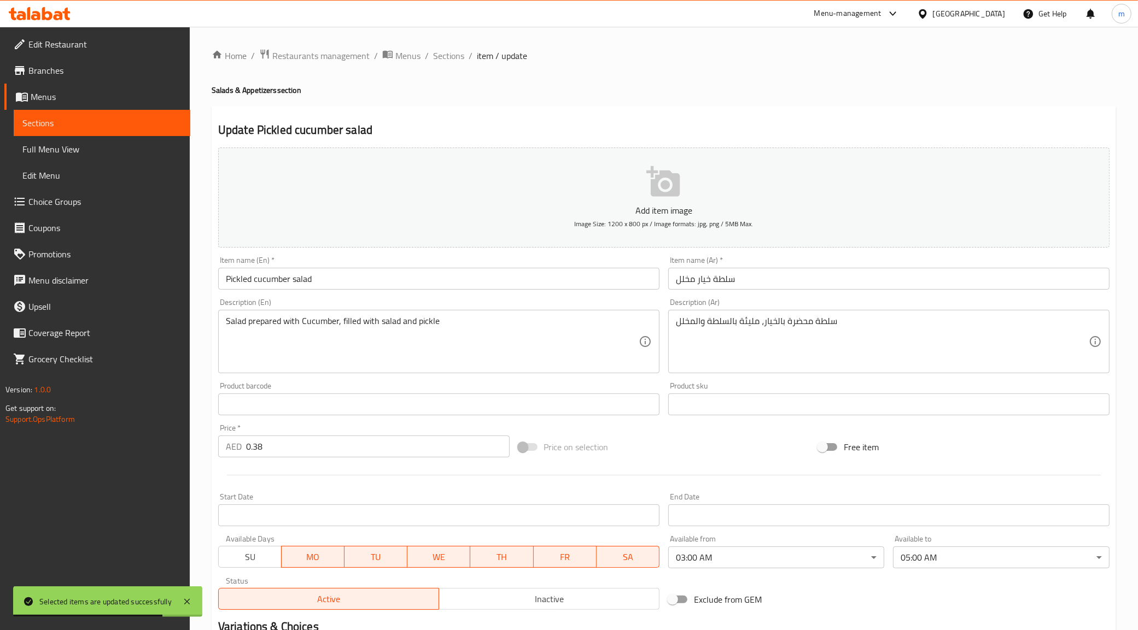
scroll to position [131, 0]
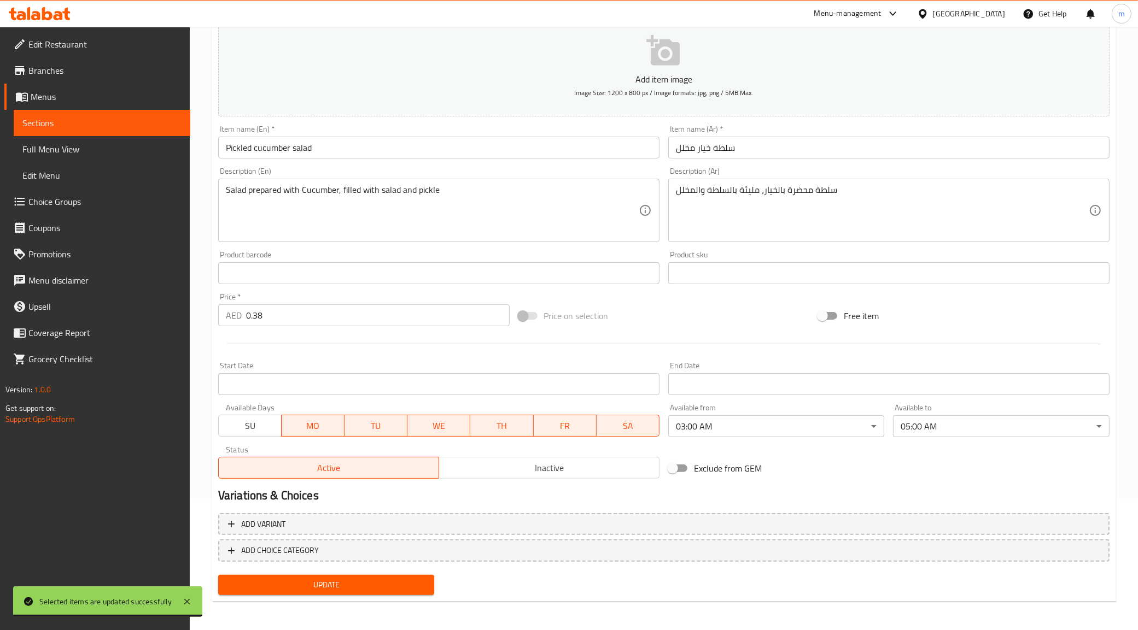
click at [118, 123] on span "Sections" at bounding box center [101, 122] width 159 height 13
